Goal: Task Accomplishment & Management: Complete application form

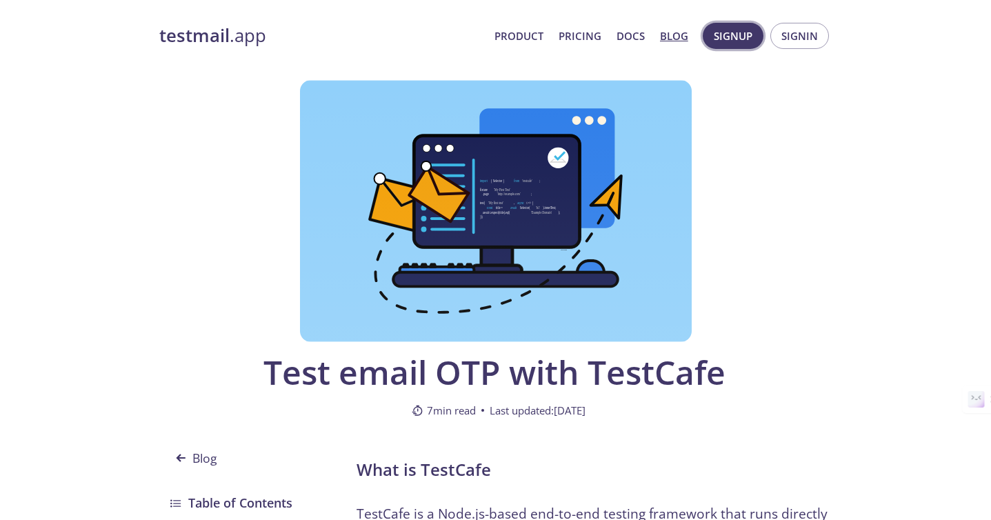
click at [736, 32] on span "Signup" at bounding box center [733, 36] width 39 height 18
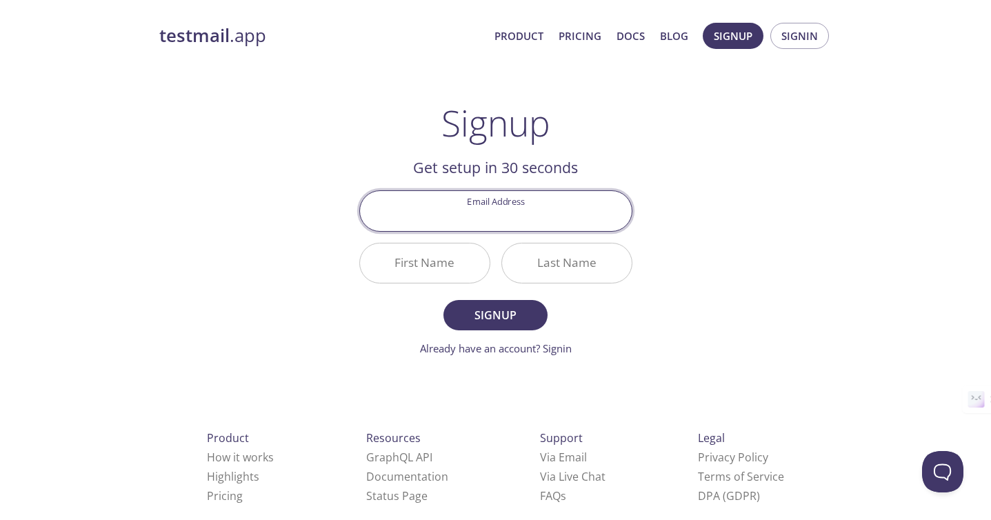
click at [571, 210] on input "Email Address" at bounding box center [496, 210] width 272 height 39
type input "[EMAIL_ADDRESS][DOMAIN_NAME]"
click at [450, 270] on input "First Name" at bounding box center [425, 263] width 130 height 39
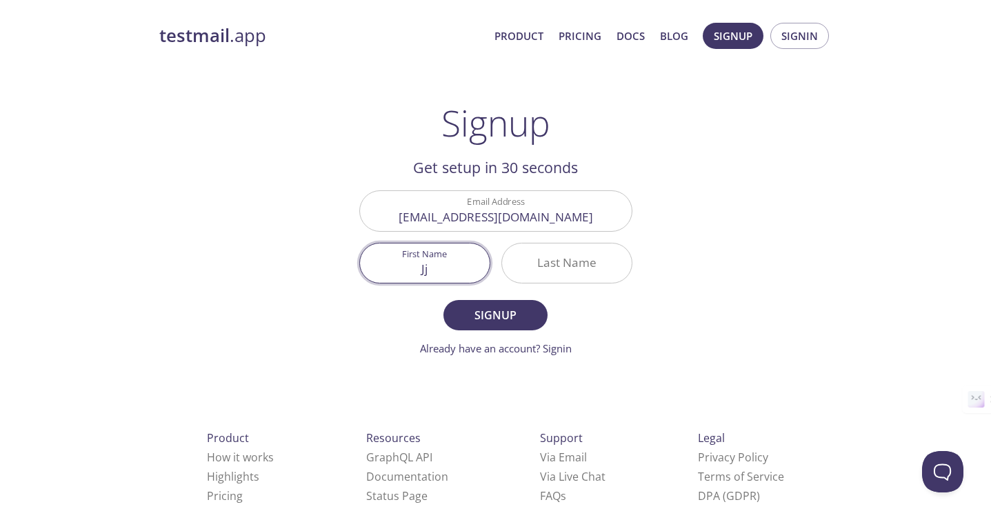
type input "Jj"
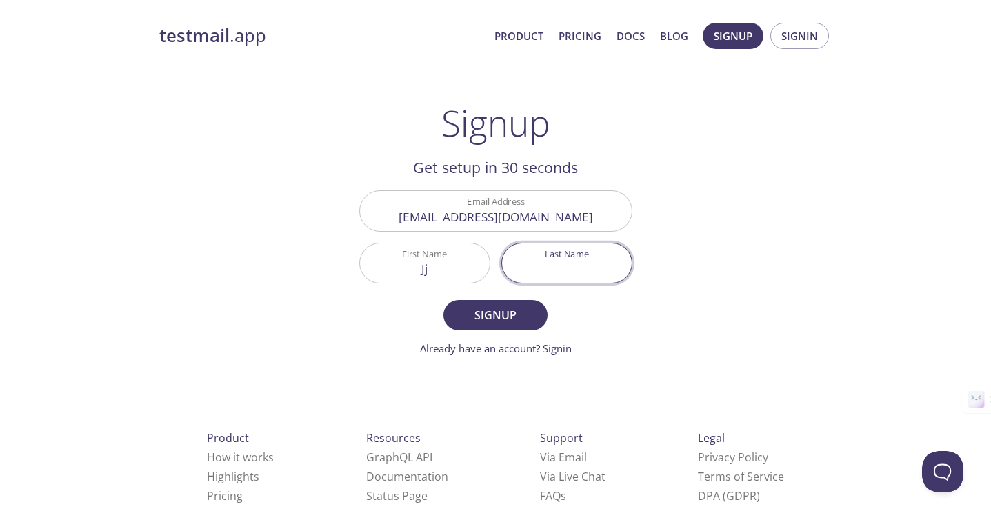
click at [555, 277] on input "Last Name" at bounding box center [567, 263] width 130 height 39
type input "dd"
click at [522, 311] on span "Signup" at bounding box center [495, 315] width 73 height 19
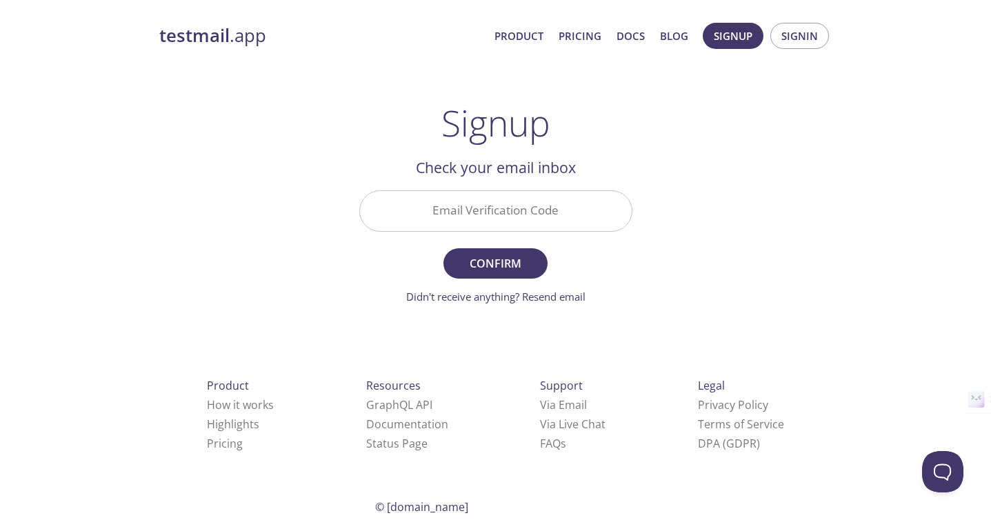
click at [519, 206] on input "Email Verification Code" at bounding box center [496, 210] width 272 height 39
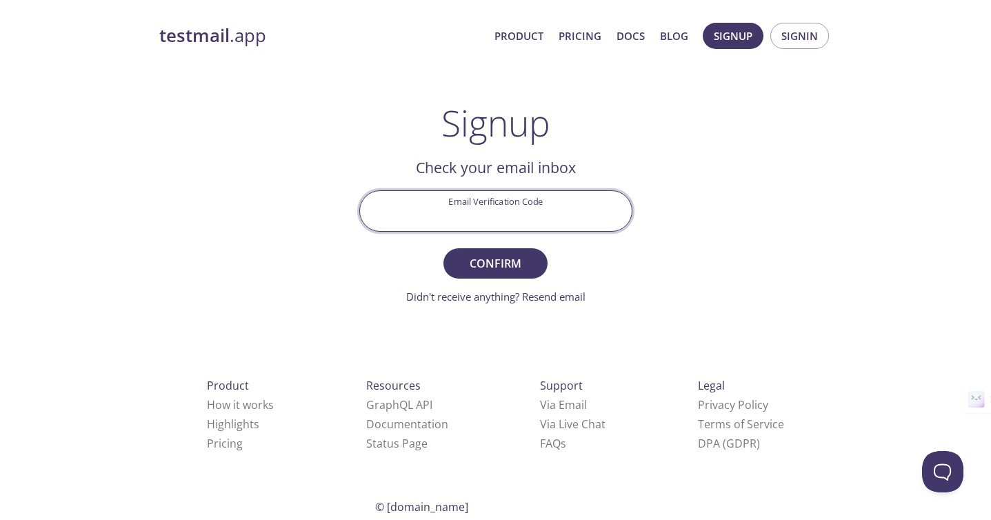
paste input "7F6VV51"
type input "7F6VV51"
click at [506, 262] on span "Confirm" at bounding box center [495, 263] width 73 height 19
